Goal: Transaction & Acquisition: Purchase product/service

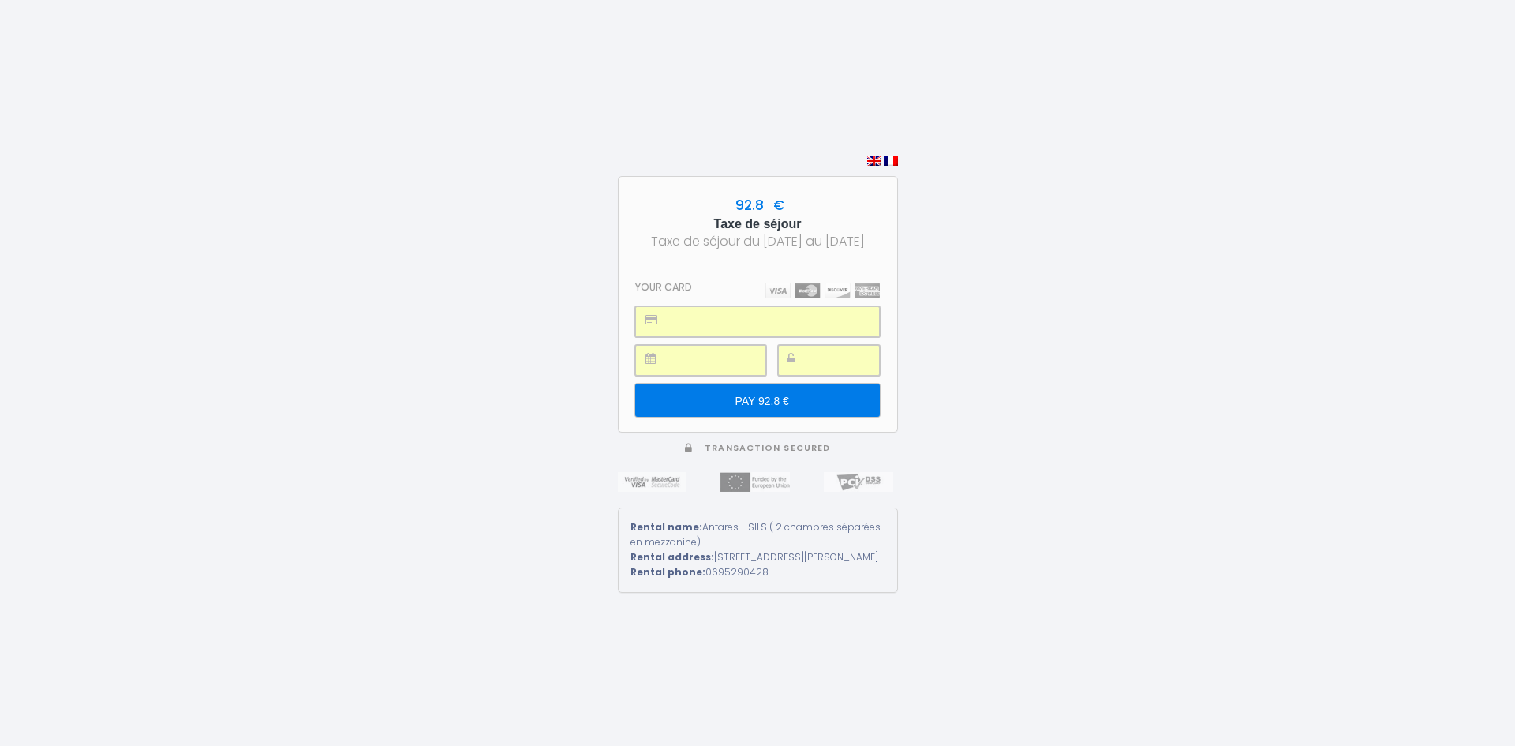
click at [814, 417] on input "PAY 92.8 €" at bounding box center [757, 400] width 244 height 33
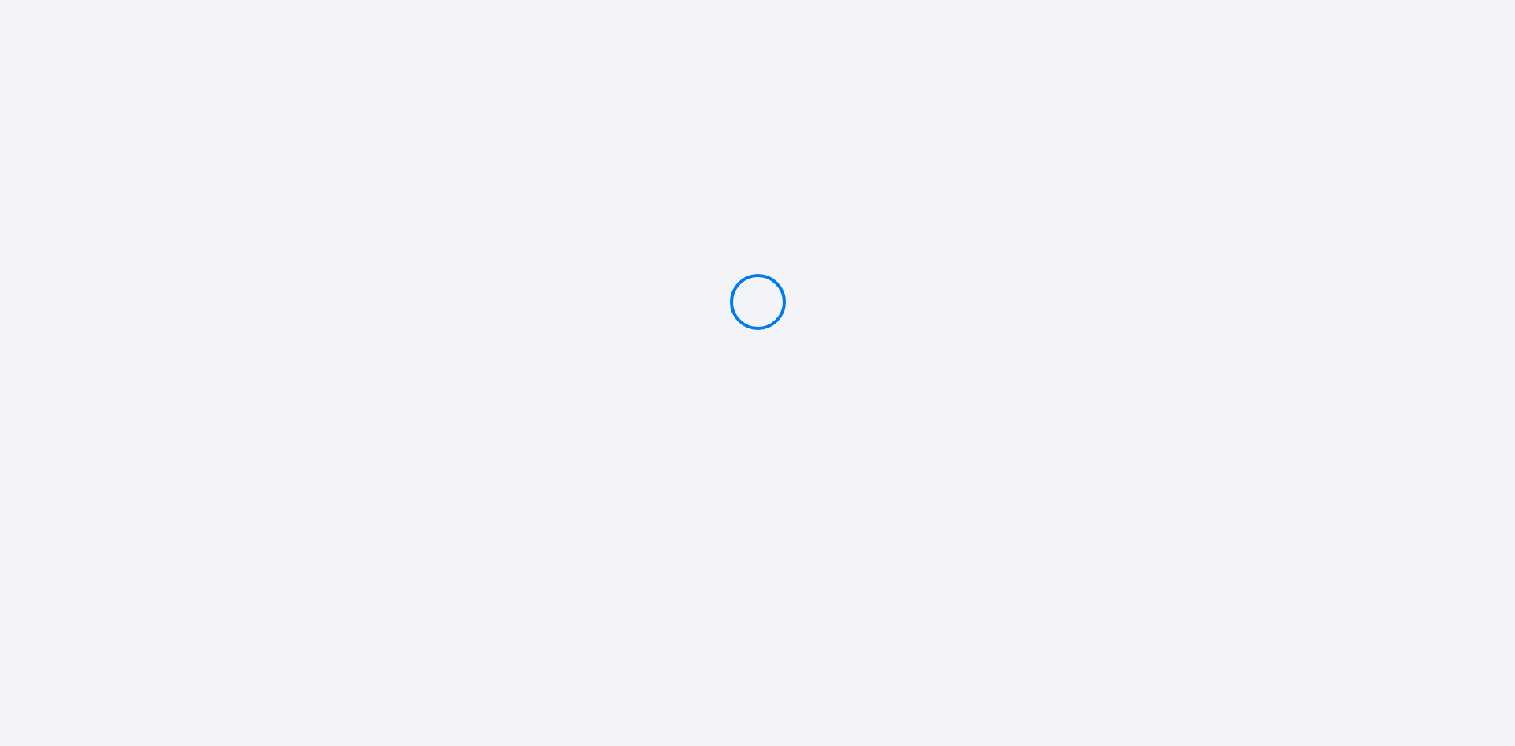
type input "PAY 92.8 €"
click at [957, 365] on div "92.8 € Taxe de séjour Taxe de séjour du [DATE] au [DATE] Your transaction has b…" at bounding box center [757, 373] width 1515 height 746
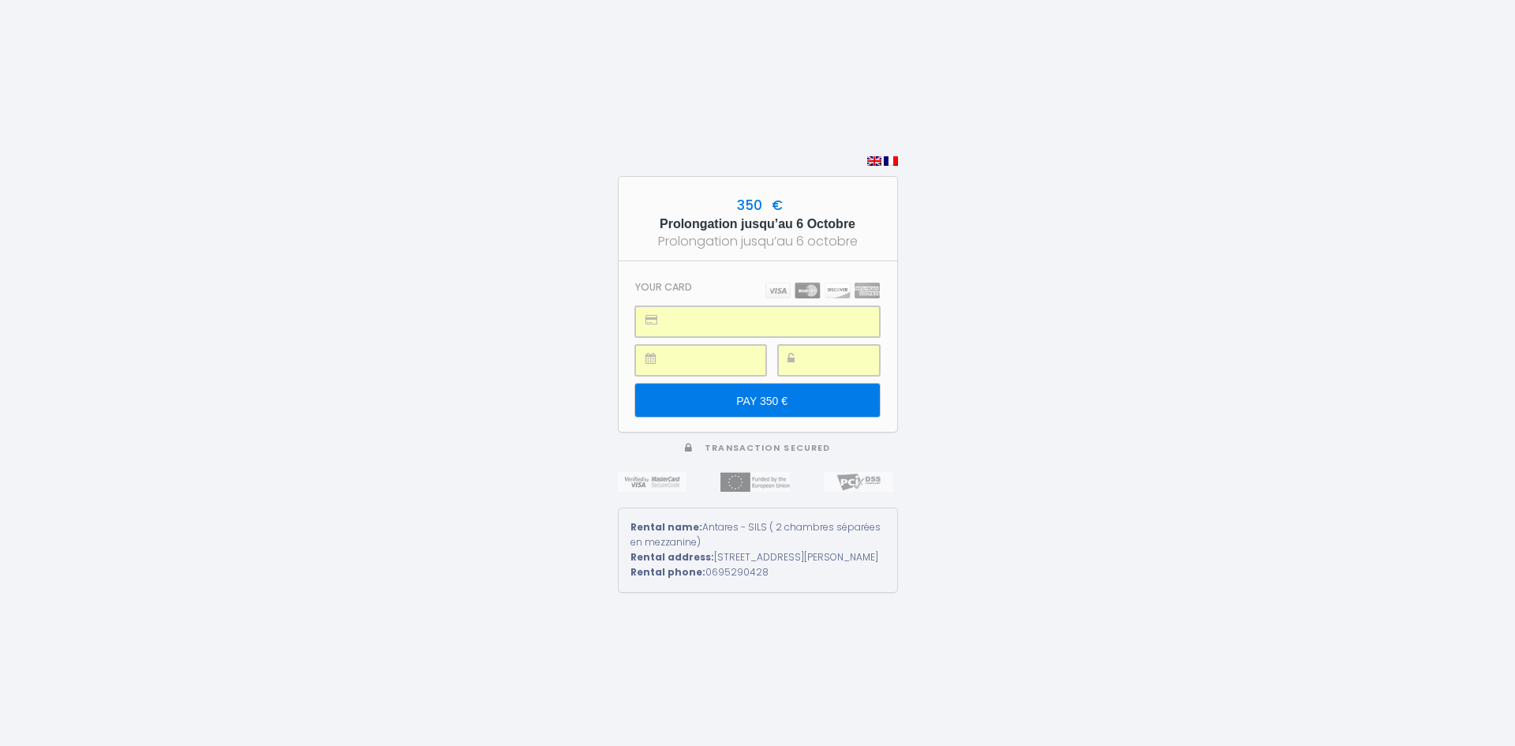
click at [810, 400] on input "PAY 350 €" at bounding box center [757, 400] width 244 height 33
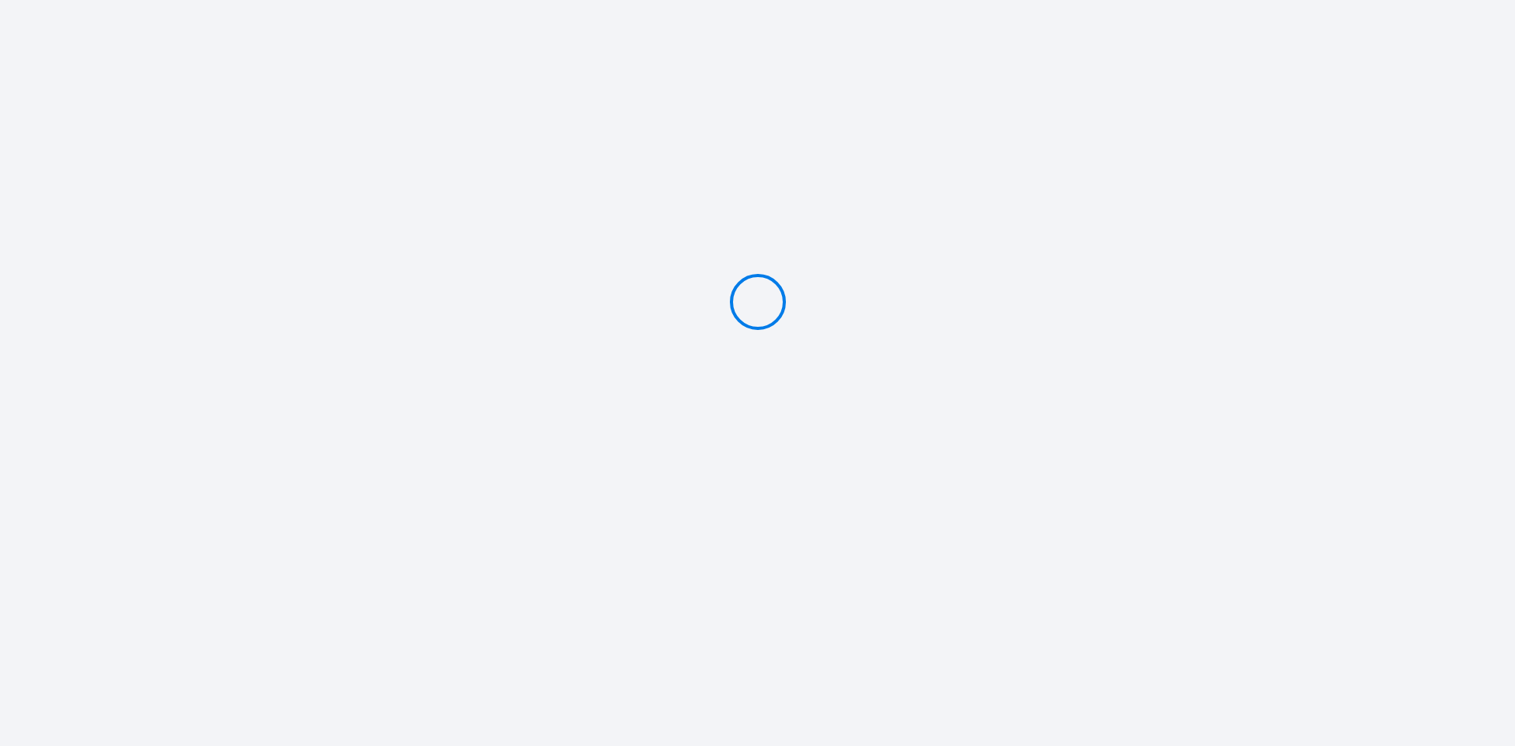
type input "PAY 350 €"
